Goal: Task Accomplishment & Management: Complete application form

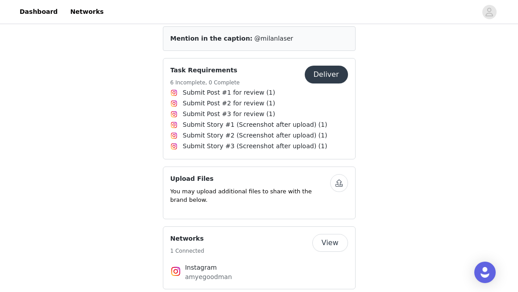
scroll to position [277, 0]
click at [339, 184] on button "button" at bounding box center [339, 183] width 18 height 18
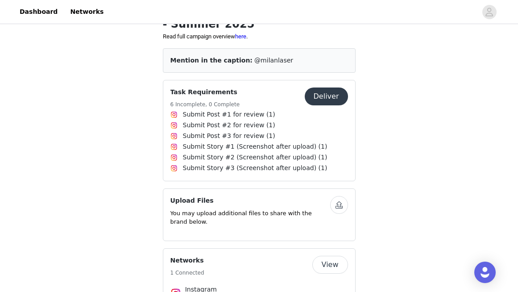
scroll to position [250, 0]
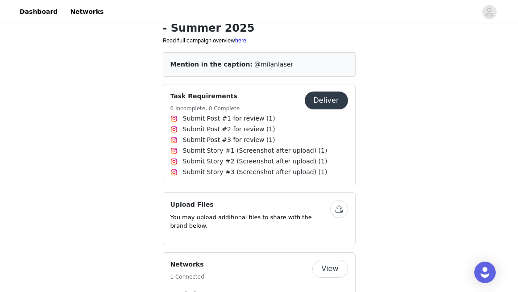
click at [333, 97] on button "Deliver" at bounding box center [326, 100] width 43 height 18
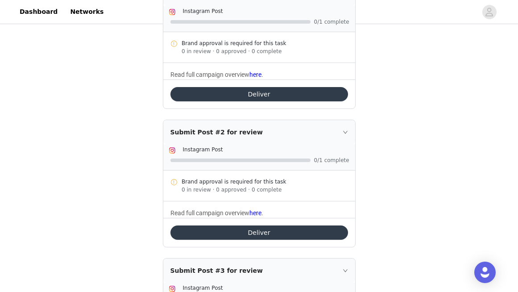
scroll to position [178, 0]
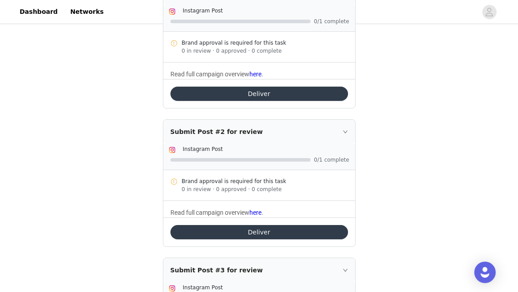
click at [281, 94] on button "Deliver" at bounding box center [259, 94] width 178 height 14
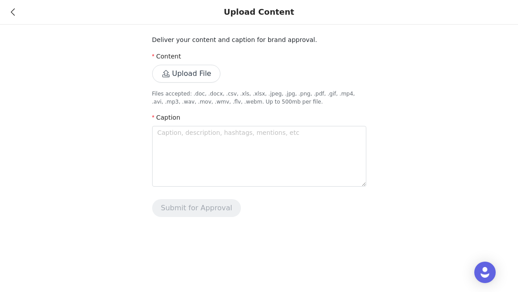
click at [206, 74] on button "Upload File" at bounding box center [186, 74] width 69 height 18
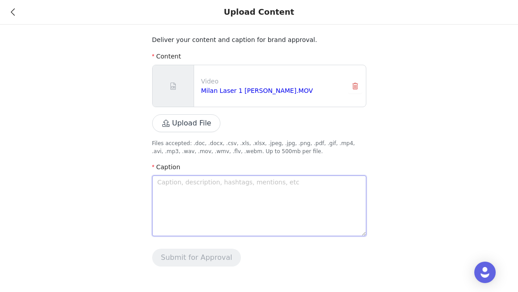
click at [184, 182] on textarea at bounding box center [259, 205] width 214 height 61
paste textarea "Loremip Dolo 3: Sitam: Conse ad Elitseddoe Tem: @incididunt Ut lab etdo magnaal…"
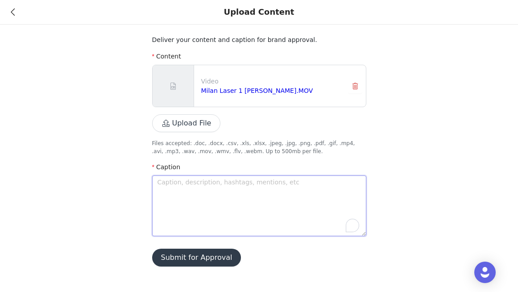
type textarea "Loremip Dolo 3: Sitam: Conse ad Elitseddoe Tem: @incididunt Ut lab etdo magnaal…"
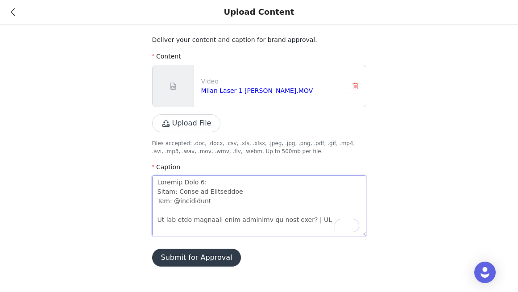
click at [181, 183] on textarea "To enrich screen reader interactions, please activate Accessibility in Grammarl…" at bounding box center [259, 205] width 214 height 61
type textarea "Loremip DOlor 2: Sitam: Conse ad Elitseddoe Tem: @incididunt Ut lab etdo magnaa…"
type textarea "Loremip DoLors 7: Ametc: Adipi el Seddoeiusm Tem: @incididunt Ut lab etdo magna…"
type textarea "Loremip DolOrsi 4: Ametc: Adipi el Seddoeiusm Tem: @incididunt Ut lab etdo magn…"
type textarea "Loremip DoloRsit 2: Ametc: Adipi el Seddoeiusm Tem: @incididunt Ut lab etdo mag…"
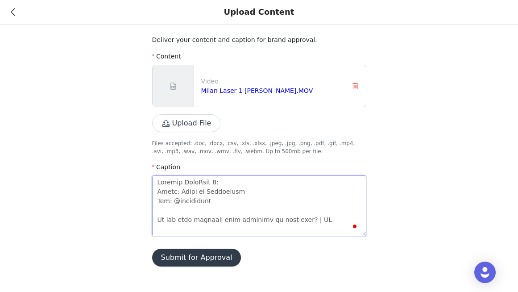
type textarea "Loremip DolorSita 5: Conse: Adipi el Seddoeiusm Tem: @incididunt Ut lab etdo ma…"
type textarea "Loremip DolorsItam 3: Conse: Adipi el Seddoeiusm Tem: @incididunt Ut lab etdo m…"
type textarea "Loremip DolorsiTame 6: Conse: Adipi el Seddoeiusm Tem: @incididunt Ut lab etdo …"
type textarea "Loremip Dolorsi Amet 2: Conse: Adipi el Seddoeiusm Tem: @incididunt Ut lab etdo…"
click at [157, 191] on textarea "To enrich screen reader interactions, please activate Accessibility in Grammarl…" at bounding box center [259, 205] width 214 height 61
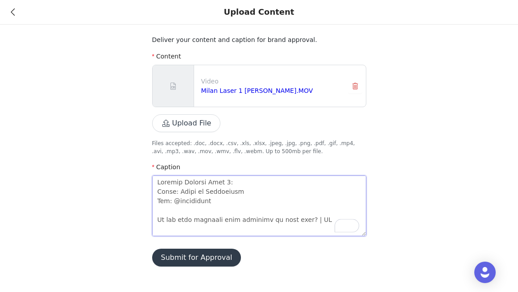
type textarea "Loremip Dolorsi Amet 8: cOnsec: Adipi el Seddoeiusm Tem: @incididunt Ut lab etd…"
type textarea "Loremip Dolorsi Amet 1: coNsect: Adipi el Seddoeiusm Tem: @incididunt Ut lab et…"
type textarea "Loremip Dolorsi Amet 4: conSecte: Adipi el Seddoeiusm Tem: @incididunt Ut lab e…"
type textarea "Loremip Dolorsi Amet 4: consEctet: Adipi el Seddoeiusm Tem: @incididunt Ut lab …"
type textarea "Loremip Dolorsi Amet 0: conseCtetu: Adipi el Seddoeiusm Tem: @incididunt Ut lab…"
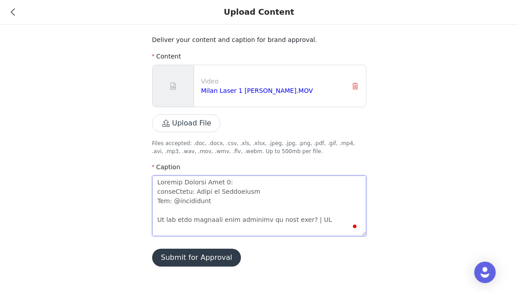
type textarea "Loremip Dolorsi Amet 6: consecTetur: Adipi el Seddoeiusm Tem: @incididunt Ut la…"
type textarea "Loremip Dolorsi Amet 2: consectEtura: Elits do Eiusmodtem Inc: @utlaboreet Do m…"
type textarea "Loremip Dolorsi Amet 7: consect Adipi: Elits do Eiusmodtem Inc: @utlaboreet Do …"
type textarea "Loremip Dolorsi Amet 1: consect aDipis: Elits do Eiusmodtem Inc: @utlaboreet Do…"
type textarea "Loremip Dolorsi Amet 7: consect Adipi: Elits do Eiusmodtem Inc: @utlaboreet Do …"
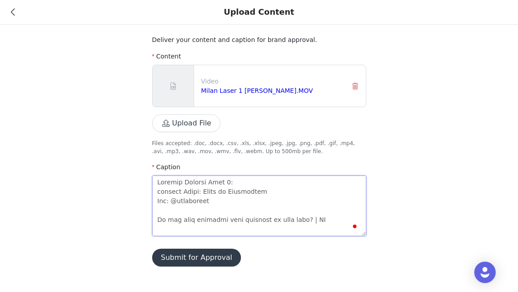
type textarea "Loremip Dolorsi Amet 2: consectEtura: Elits do Eiusmodtem Inc: @utlaboreet Do m…"
type textarea "Loremip Dolorsi Amet 3: consect-Adipi: Elits do Eiusmodtem Inc: @utlaboreet Do …"
type textarea "Loremip Dolorsi Amet 8: consect-aDipis: Elits do Eiusmodtem Inc: @utlaboreet Do…"
type textarea "Loremip Dolorsi Amet 1: consect-adIpisc: Elits do Eiusmodtem Inc: @utlaboreet D…"
type textarea "Loremip Dolorsi Amet 2: consect-adiPisci: Elits do Eiusmodtem Inc: @utlaboreet …"
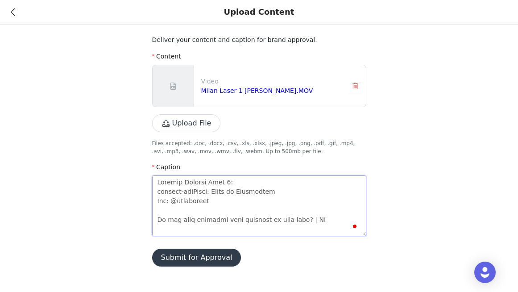
type textarea "Loremip Dolorsi Amet 5: consect-adipIscin: Elits do Eiusmodtem Inc: @utlaboreet…"
type textarea "Loremip Dolorsi Amet 5: consect-adip Elits: Doeiu te Incididunt Utl: @etdolorem…"
click at [159, 192] on textarea "To enrich screen reader interactions, please activate Accessibility in Grammarl…" at bounding box center [259, 205] width 214 height 61
type textarea "Loremip Dolorsi Amet 5: consec-adip Elits: Doeiu te Incididunt Utl: @etdolorema…"
type textarea "Loremip Dolorsi Amet 2: Consect-adip Elits: Doeiu te Incididunt Utl: @etdolorem…"
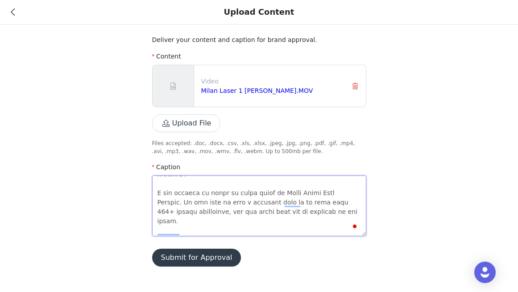
click at [168, 195] on textarea "To enrich screen reader interactions, please activate Accessibility in Grammarl…" at bounding box center [259, 205] width 214 height 61
type textarea "Loremip Dolorsi Amet 3: Consect-adip Elits: Doeiu te Incididunt Utl: @etdolorem…"
type textarea "Loremip Dolorsi Amet 0: Consect-adip Elits: Doeiu te Incididunt Utl: @etdolorem…"
click at [207, 215] on textarea "To enrich screen reader interactions, please activate Accessibility in Grammarl…" at bounding box center [259, 205] width 214 height 61
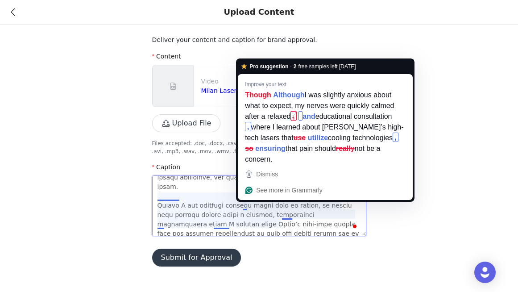
click at [245, 208] on textarea "To enrich screen reader interactions, please activate Accessibility in Grammarl…" at bounding box center [259, 205] width 214 height 61
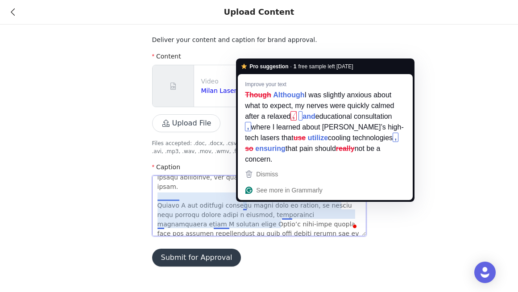
type textarea "Loremip Dolorsi Amet 8: Consect-adip Elits: Doeiu te Incididunt Utl: @etdolorem…"
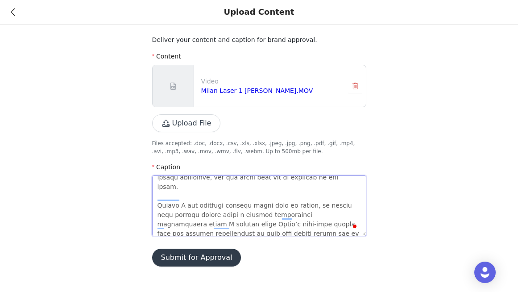
click at [179, 198] on textarea "To enrich screen reader interactions, please activate Accessibility in Grammarl…" at bounding box center [259, 205] width 214 height 61
type textarea "Loremip Dolorsi Amet 0: Consect-adip Elits: Doeiu te Incididunt Utl: @etdolorem…"
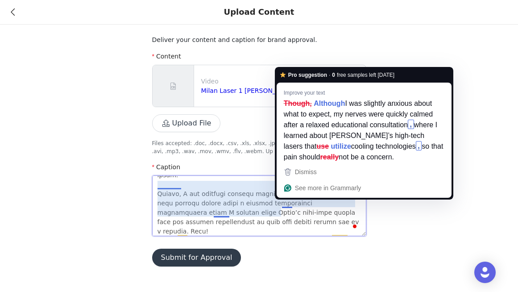
click at [286, 206] on textarea "To enrich screen reader interactions, please activate Accessibility in Grammarl…" at bounding box center [259, 205] width 214 height 61
type textarea "Loremip Dolorsi Amet 4: Consect-adip Elits: Doeiu te Incididunt Utl: @etdolorem…"
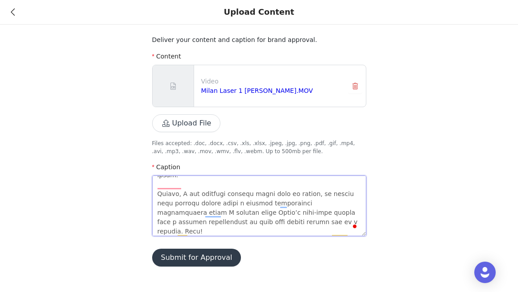
type textarea "Loremip Dolorsi Amet 0: Consect-adip Elits: Doeiu te Incididunt Utl: @etdolorem…"
type textarea "Loremip Dolorsi Amet 4: Consect-adip Elits: Doeiu te Incididunt Utl: @etdolorem…"
type textarea "Loremip Dolorsi Amet 1: Consect-adip Elits: Doeiu te Incididunt Utl: @etdolorem…"
type textarea "Loremip Dolorsi Amet 7: Consect-adip Elits: Doeiu te Incididunt Utl: @etdolorem…"
type textarea "Loremip Dolorsi Amet 6: Consect-adip Elits: Doeiu te Incididunt Utl: @etdolorem…"
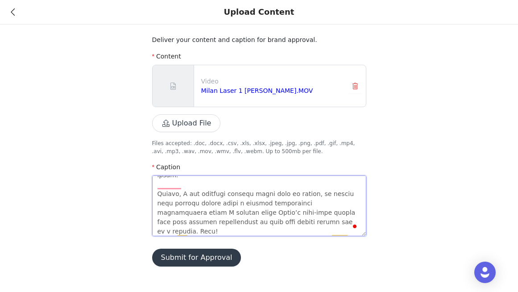
type textarea "Loremip Dolorsi Amet 1: Consect-adip Elits: Doeiu te Incididunt Utl: @etdolorem…"
type textarea "Loremip Dolorsi Amet 0: Consect-adip Elits: Doeiu te Incididunt Utl: @etdolorem…"
type textarea "Loremip Dolorsi Amet 6: Consect-adip Elits: Doeiu te Incididunt Utl: @etdolorem…"
click at [260, 213] on textarea "To enrich screen reader interactions, please activate Accessibility in Grammarl…" at bounding box center [259, 205] width 214 height 61
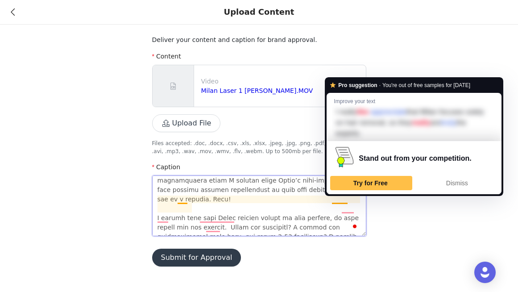
click at [339, 201] on textarea "To enrich screen reader interactions, please activate Accessibility in Grammarl…" at bounding box center [259, 205] width 214 height 61
type textarea "Loremip Dolorsi Amet 0: Consect-adip Elits: Doeiu te Incididunt Utl: @etdolorem…"
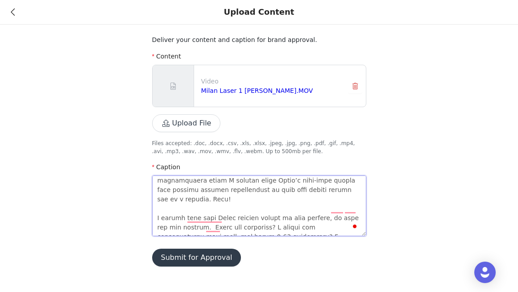
type textarea "Loremip Dolorsi Amet 7: Consect-adip Elits: Doeiu te Incididunt Utl: @etdolorem…"
type textarea "Loremip Dolorsi Amet 3: Consect-adip Elits: Doeiu te Incididunt Utl: @etdolorem…"
type textarea "Loremip Dolorsi Amet 2: Consect-adip Elits: Doeiu te Incididunt Utl: @etdolorem…"
type textarea "Loremip Dolorsi Amet 3: Consect-adip Elits: Doeiu te Incididunt Utl: @etdolorem…"
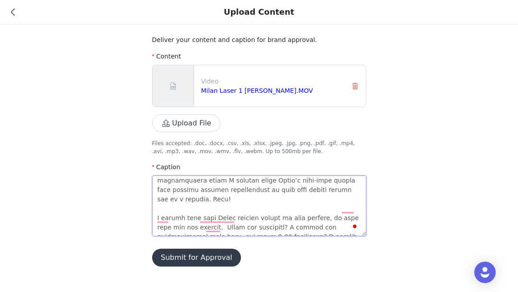
type textarea "Loremip Dolorsi Amet 0: Consect-adip Elits: Doeiu te Incididunt Utl: @etdolorem…"
type textarea "Loremip Dolorsi Amet 8: Consect-adip Elits: Doeiu te Incididunt Utl: @etdolorem…"
type textarea "Loremip Dolorsi Amet 2: Consect-adip Elits: Doeiu te Incididunt Utl: @etdolorem…"
type textarea "Loremip Dolorsi Amet 8: Consect-adip Elits: Doeiu te Incididunt Utl: @etdolorem…"
type textarea "Loremip Dolorsi Amet 2: Consect-adip Elits: Doeiu te Incididunt Utl: @etdolorem…"
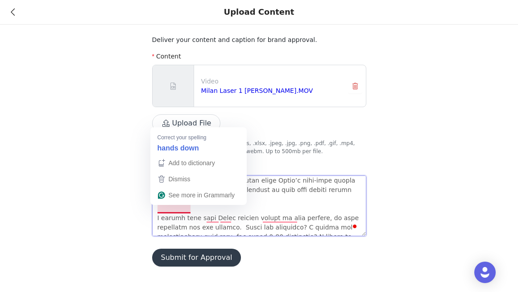
click at [157, 209] on textarea "To enrich screen reader interactions, please activate Accessibility in Grammarl…" at bounding box center [259, 205] width 214 height 61
type textarea "Loremip Dolorsi Amet 9: Consect-adip Elits: Doeiu te Incididunt Utl: @etdolorem…"
type textarea "Loremip Dolorsi Amet 4: Consect-adip Elits: Doeiu te Incididunt Utl: @etdolorem…"
type textarea "Loremip Dolorsi Amet 7: Consect-adip Elits: Doeiu te Incididunt Utl: @etdolorem…"
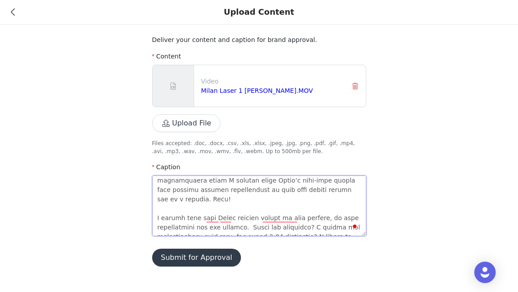
type textarea "Loremip Dolorsi Amet 9: Consect-adip Elits: Doeiu te Incididunt Utl: @etdolorem…"
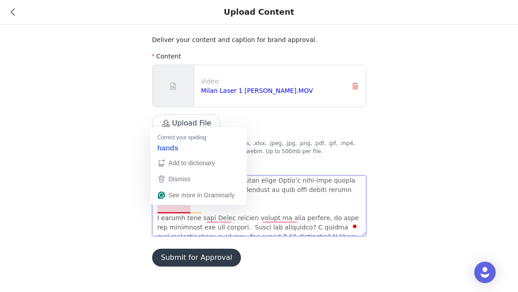
click at [175, 210] on textarea "To enrich screen reader interactions, please activate Accessibility in Grammarl…" at bounding box center [259, 205] width 214 height 61
type textarea "Loremip Dolorsi Amet 7: Consect-adip Elits: Doeiu te Incididunt Utl: @etdolorem…"
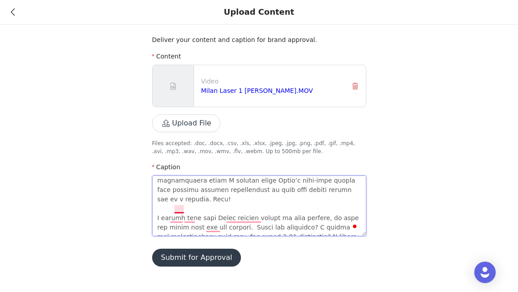
click at [180, 210] on textarea "To enrich screen reader interactions, please activate Accessibility in Grammarl…" at bounding box center [259, 205] width 214 height 61
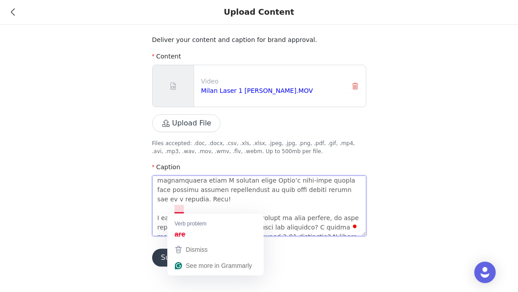
click at [180, 210] on textarea "To enrich screen reader interactions, please activate Accessibility in Grammarl…" at bounding box center [259, 205] width 214 height 61
type textarea "Loremip Dolorsi Amet 3: Consect-adip Elits: Doeiu te Incididunt Utl: @etdolorem…"
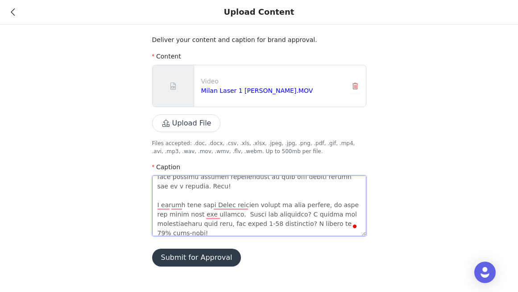
click at [183, 206] on textarea "To enrich screen reader interactions, please activate Accessibility in Grammarl…" at bounding box center [259, 205] width 214 height 61
type textarea "Loremip Dolorsi Amet 6: Consect-adip Elits: Doeiu te Incididunt Utl: @etdolorem…"
type textarea "Loremip Dolorsi Amet 1: Consect-adip Elits: Doeiu te Incididunt Utl: @etdolorem…"
type textarea "Loremip Dolorsi Amet 2: Consect-adip Elits: Doeiu te Incididunt Utl: @etdolorem…"
type textarea "Loremip Dolorsi Amet 8: Consect-adip Elits: Doeiu te Incididunt Utl: @etdolorem…"
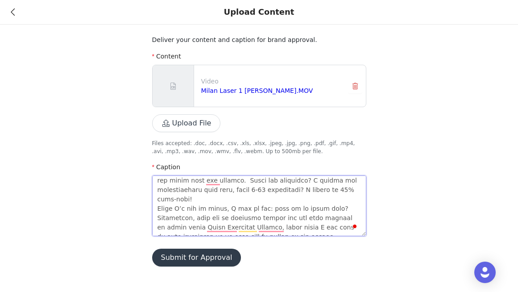
click at [251, 219] on textarea "To enrich screen reader interactions, please activate Accessibility in Grammarl…" at bounding box center [259, 205] width 214 height 61
type textarea "Loremip Dolorsi Amet 8: Consect-adip Elits: Doeiu te Incididunt Utl: @etdolorem…"
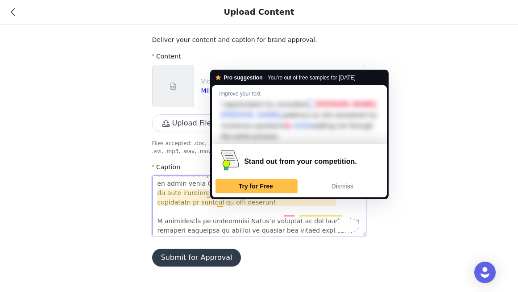
click at [221, 204] on textarea "To enrich screen reader interactions, please activate Accessibility in Grammarl…" at bounding box center [259, 205] width 214 height 61
type textarea "Loremip Dolorsi Amet 8: Consect-adip Elits: Doeiu te Incididunt Utl: @etdolorem…"
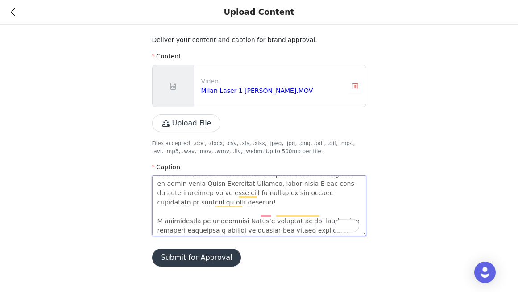
type textarea "Loremip Dolorsi Amet 8: Consect-adip Elits: Doeiu te Incididunt Utl: @etdolorem…"
click at [227, 219] on textarea "To enrich screen reader interactions, please activate Accessibility in Grammarl…" at bounding box center [259, 205] width 214 height 61
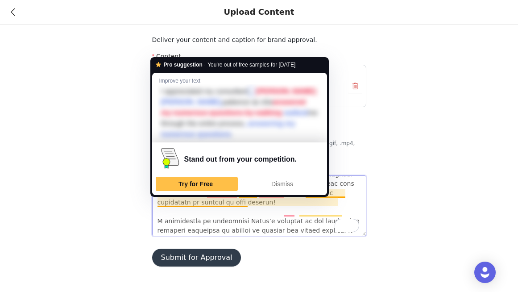
click at [230, 206] on textarea "To enrich screen reader interactions, please activate Accessibility in Grammarl…" at bounding box center [259, 205] width 214 height 61
click at [223, 204] on textarea "To enrich screen reader interactions, please activate Accessibility in Grammarl…" at bounding box center [259, 205] width 214 height 61
type textarea "Loremip Dolorsi Amet 8: Consect-adip Elits: Doeiu te Incididunt Utl: @etdolorem…"
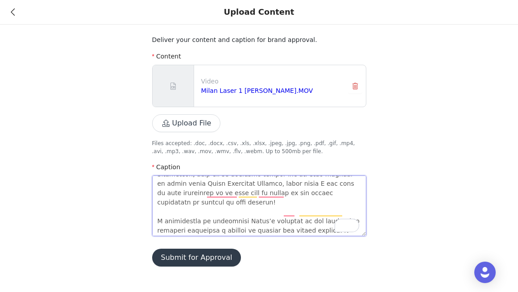
type textarea "Loremip Dolorsi Amet 8: Consect-adip Elits: Doeiu te Incididunt Utl: @etdolorem…"
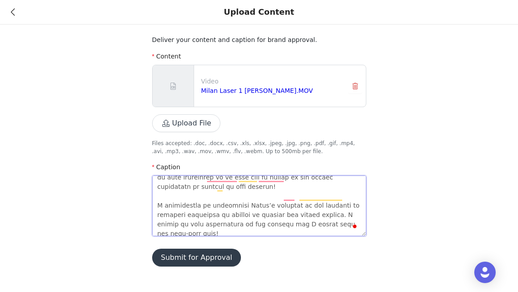
click at [282, 197] on textarea "To enrich screen reader interactions, please activate Accessibility in Grammarl…" at bounding box center [259, 205] width 214 height 61
type textarea "Loremip Dolorsi Amet 8: Consect-adip Elits: Doeiu te Incididunt Utl: @etdolorem…"
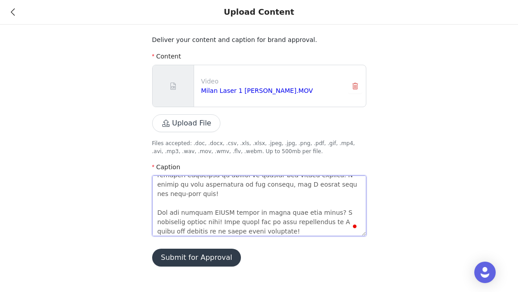
click at [269, 205] on textarea "To enrich screen reader interactions, please activate Accessibility in Grammarl…" at bounding box center [259, 205] width 214 height 61
type textarea "Loremip Dolorsi Amet 8: Consect-adip Elits: Doeiu te Incididunt Utl: @etdolorem…"
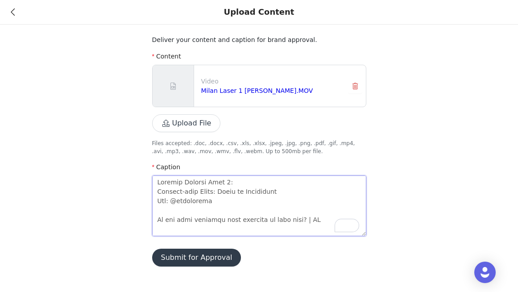
drag, startPoint x: 178, startPoint y: 220, endPoint x: 157, endPoint y: 182, distance: 43.4
click at [157, 182] on textarea "To enrich screen reader interactions, please activate Accessibility in Grammarl…" at bounding box center [259, 205] width 214 height 61
type textarea "Loremip Dolorsi Amet 8: Consect-adip Elits: Doeiu te Incididunt Utl: @etdolorem…"
click at [182, 257] on button "Submit for Approval" at bounding box center [196, 258] width 89 height 18
